Goal: Transaction & Acquisition: Purchase product/service

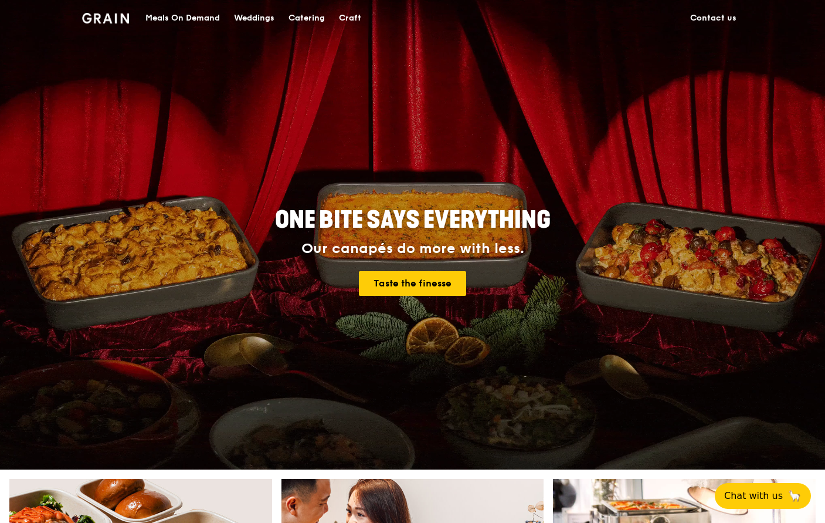
click at [222, 18] on link "Meals On Demand" at bounding box center [182, 18] width 89 height 35
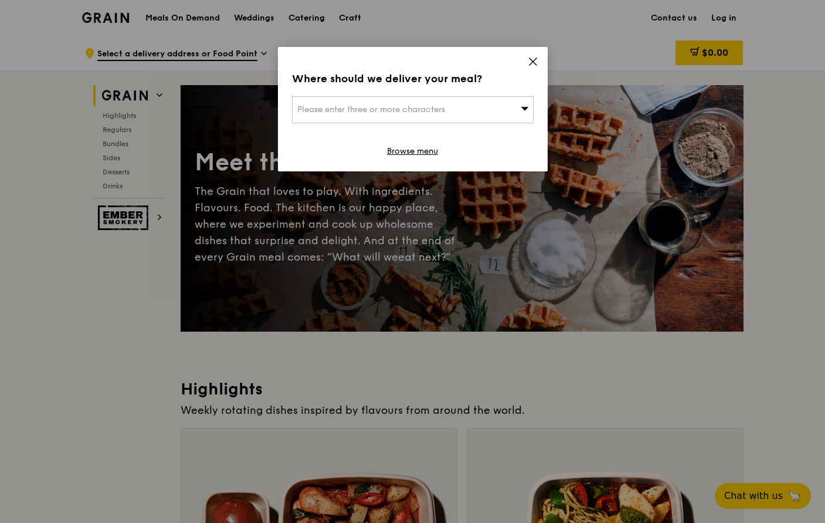
click at [538, 63] on div "Where should we deliver your meal? Please enter three or more characters Browse…" at bounding box center [413, 109] width 270 height 124
click at [530, 64] on icon at bounding box center [533, 61] width 7 height 7
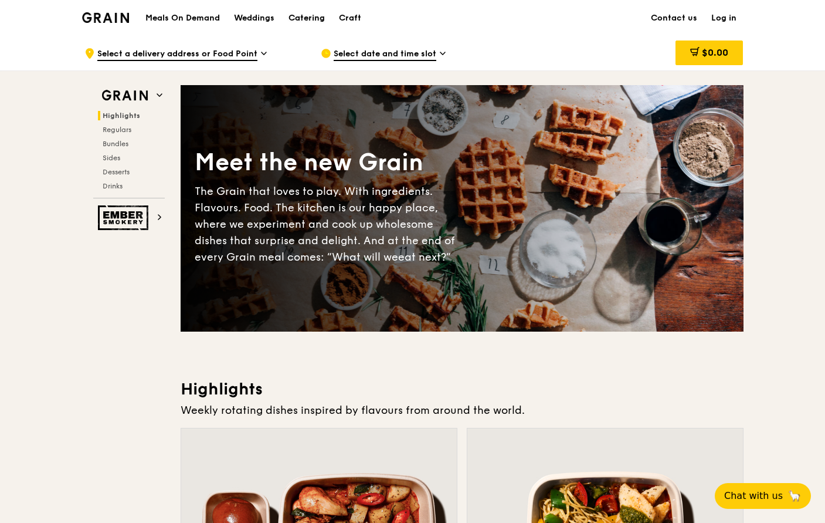
click at [304, 16] on div "Catering" at bounding box center [307, 18] width 36 height 35
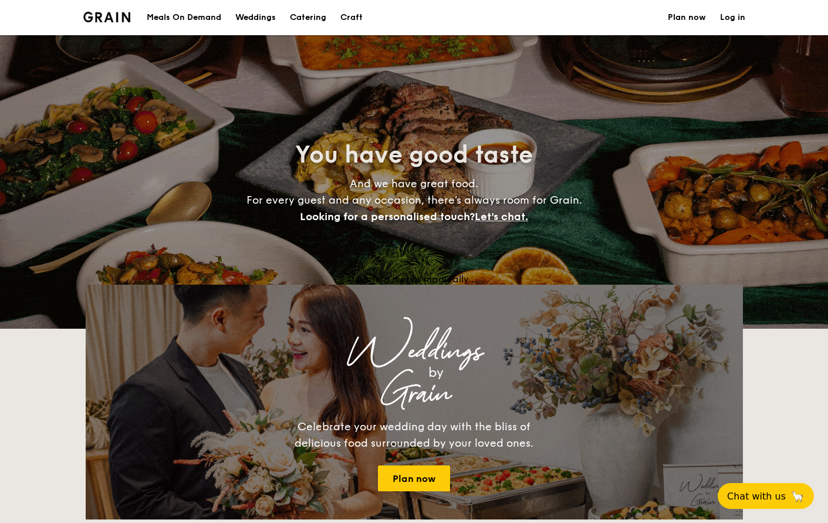
select select
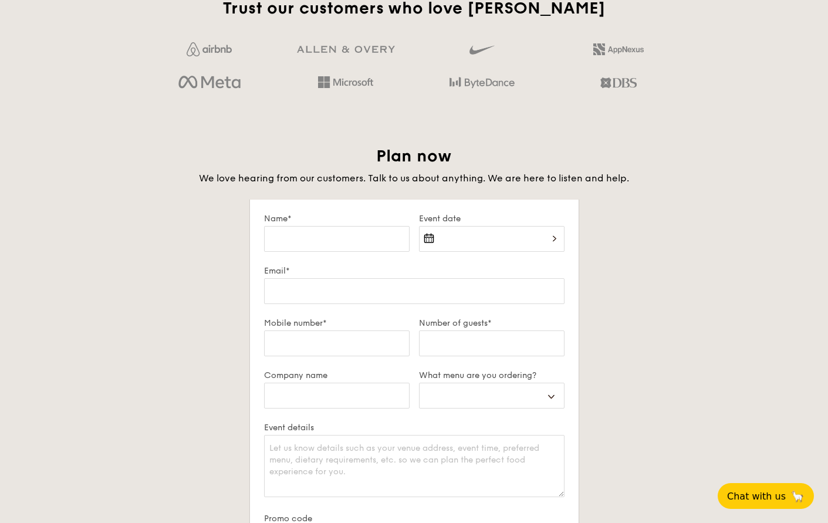
scroll to position [1890, 0]
